Goal: Information Seeking & Learning: Learn about a topic

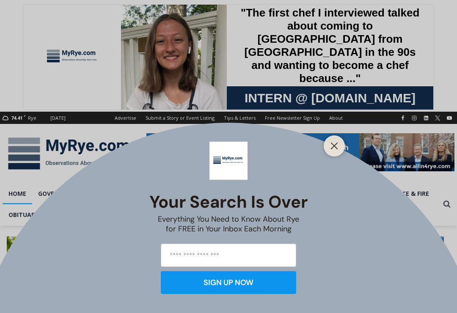
click at [330, 149] on button "Close" at bounding box center [334, 146] width 12 height 12
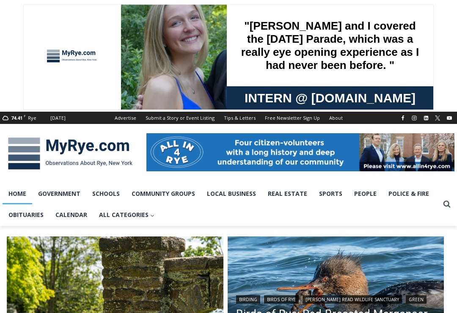
click at [29, 205] on link "Obituaries" at bounding box center [26, 214] width 47 height 21
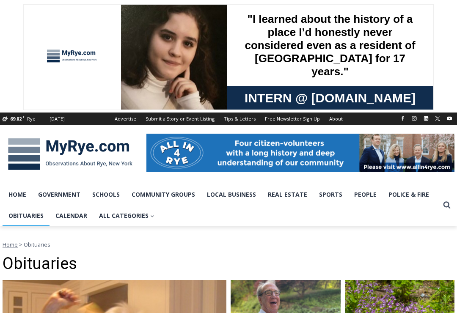
click at [142, 155] on div at bounding box center [298, 154] width 312 height 59
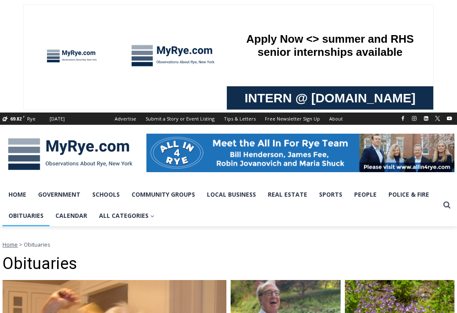
click at [187, 186] on link "Community Groups" at bounding box center [163, 194] width 75 height 21
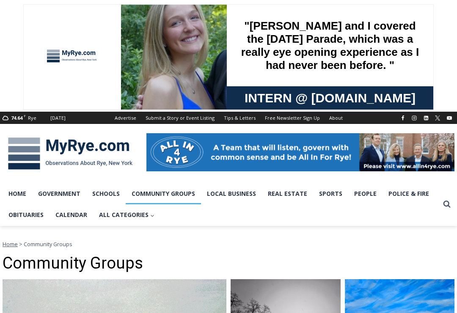
click at [20, 217] on link "Obituaries" at bounding box center [26, 214] width 47 height 21
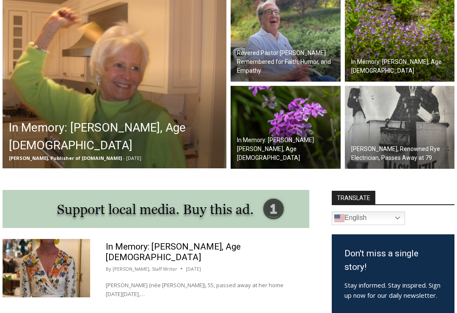
scroll to position [274, 0]
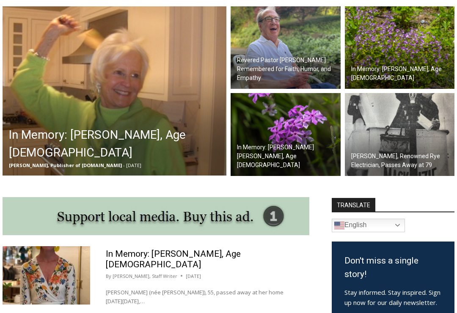
click at [151, 63] on img at bounding box center [115, 90] width 224 height 169
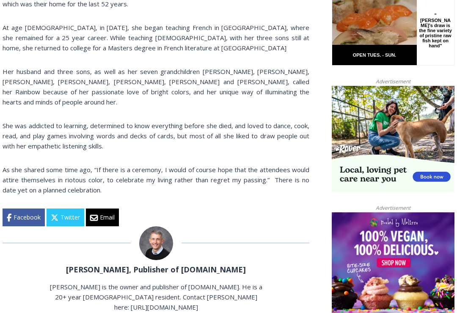
scroll to position [612, 0]
click at [305, 208] on div "Facebook Twitter Email" at bounding box center [156, 217] width 307 height 18
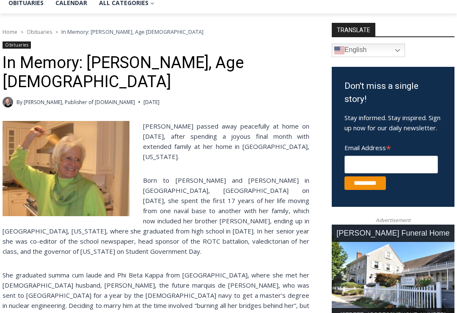
scroll to position [213, 0]
click at [24, 5] on link "Obituaries" at bounding box center [26, 2] width 47 height 21
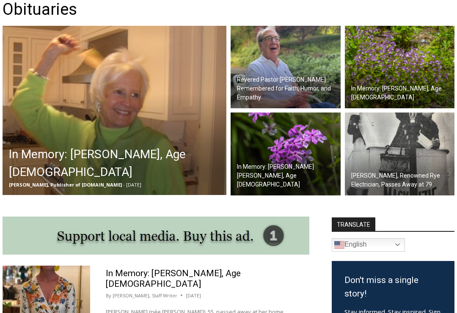
scroll to position [255, 0]
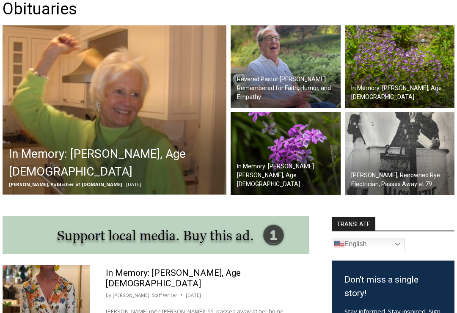
click at [284, 81] on h2 "Revered Pastor [PERSON_NAME] Remembered for Faith, Humor, and Empathy" at bounding box center [287, 88] width 101 height 27
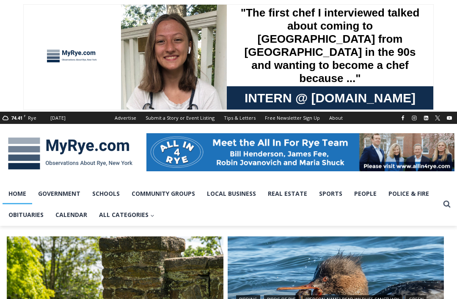
click at [33, 209] on link "Obituaries" at bounding box center [26, 214] width 47 height 21
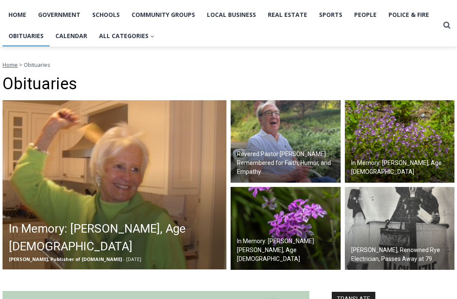
scroll to position [180, 0]
click at [428, 209] on img at bounding box center [400, 228] width 110 height 83
